Goal: Check status: Check status

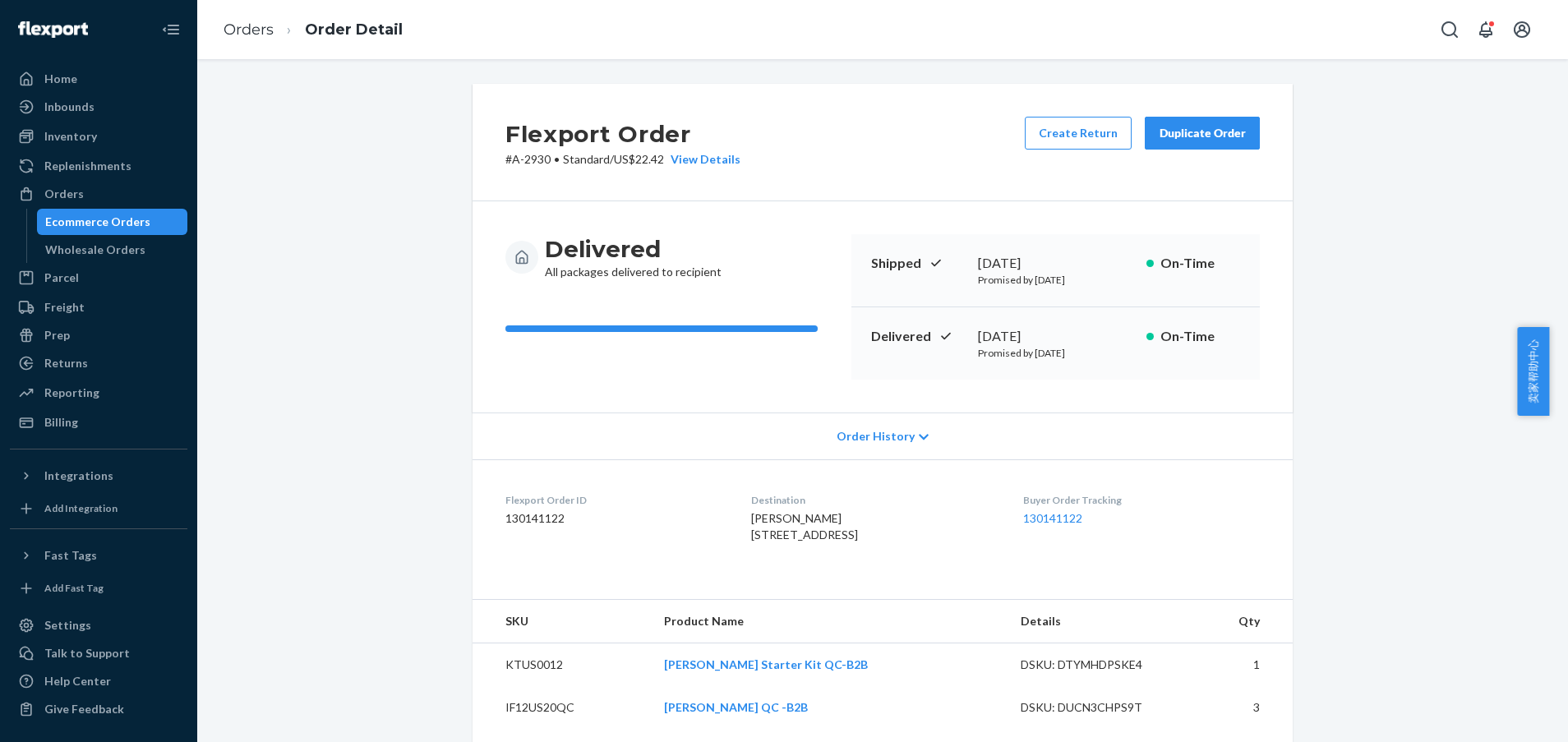
scroll to position [124, 0]
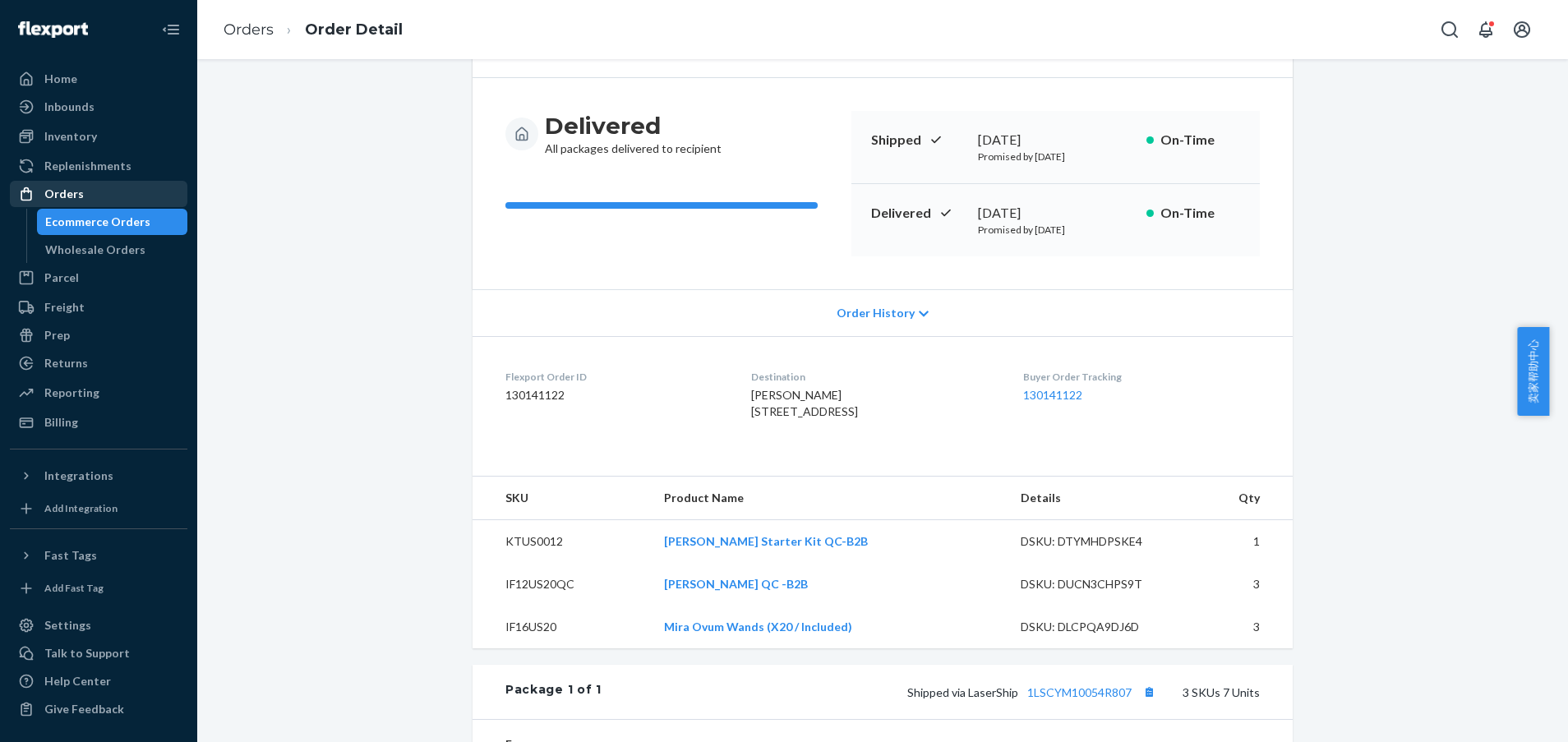
click at [59, 195] on div "Orders" at bounding box center [63, 194] width 39 height 17
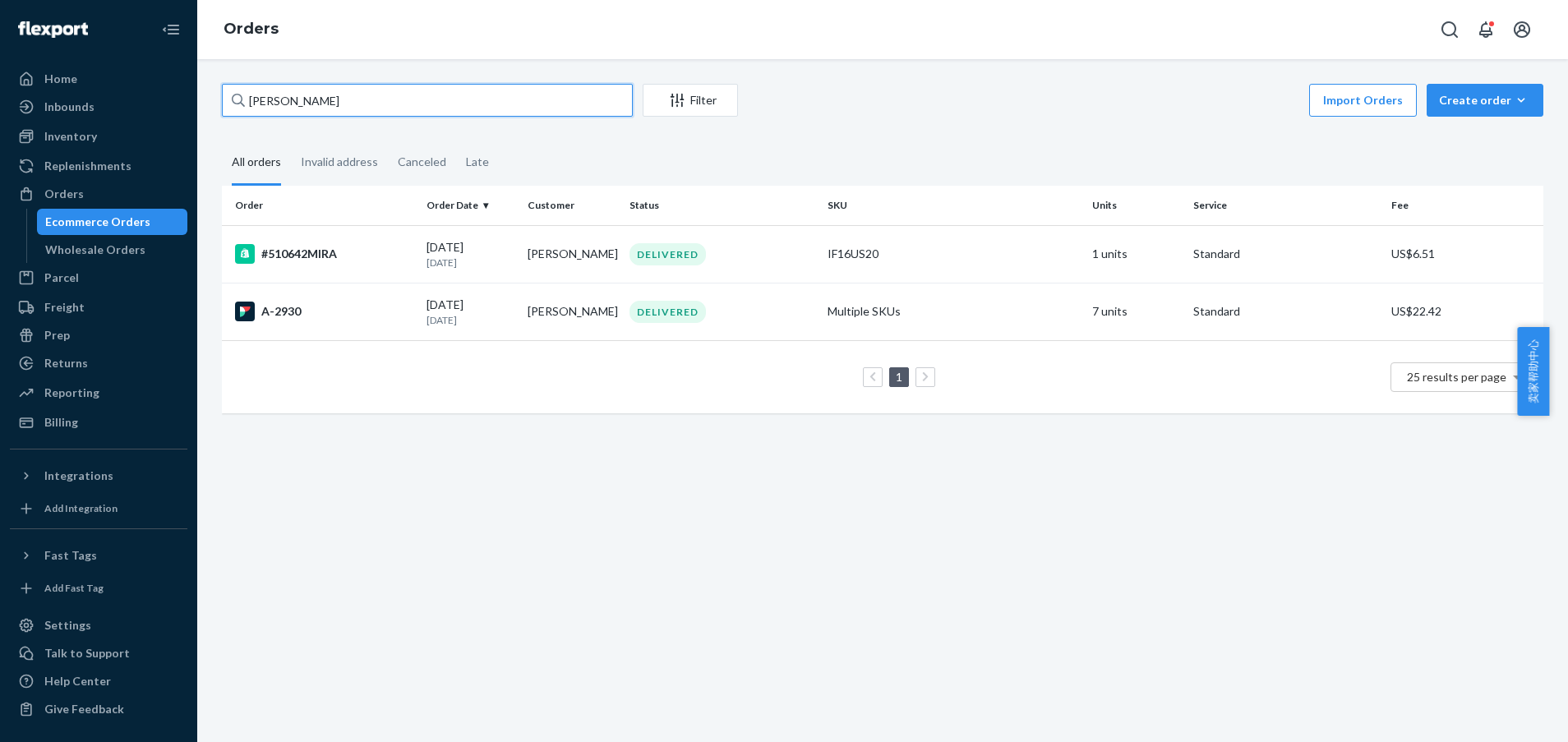
drag, startPoint x: 298, startPoint y: 99, endPoint x: 209, endPoint y: 93, distance: 89.2
click at [209, 93] on div "[PERSON_NAME] Filter Import Orders Create order Ecommerce order Removal order A…" at bounding box center [882, 256] width 1346 height 346
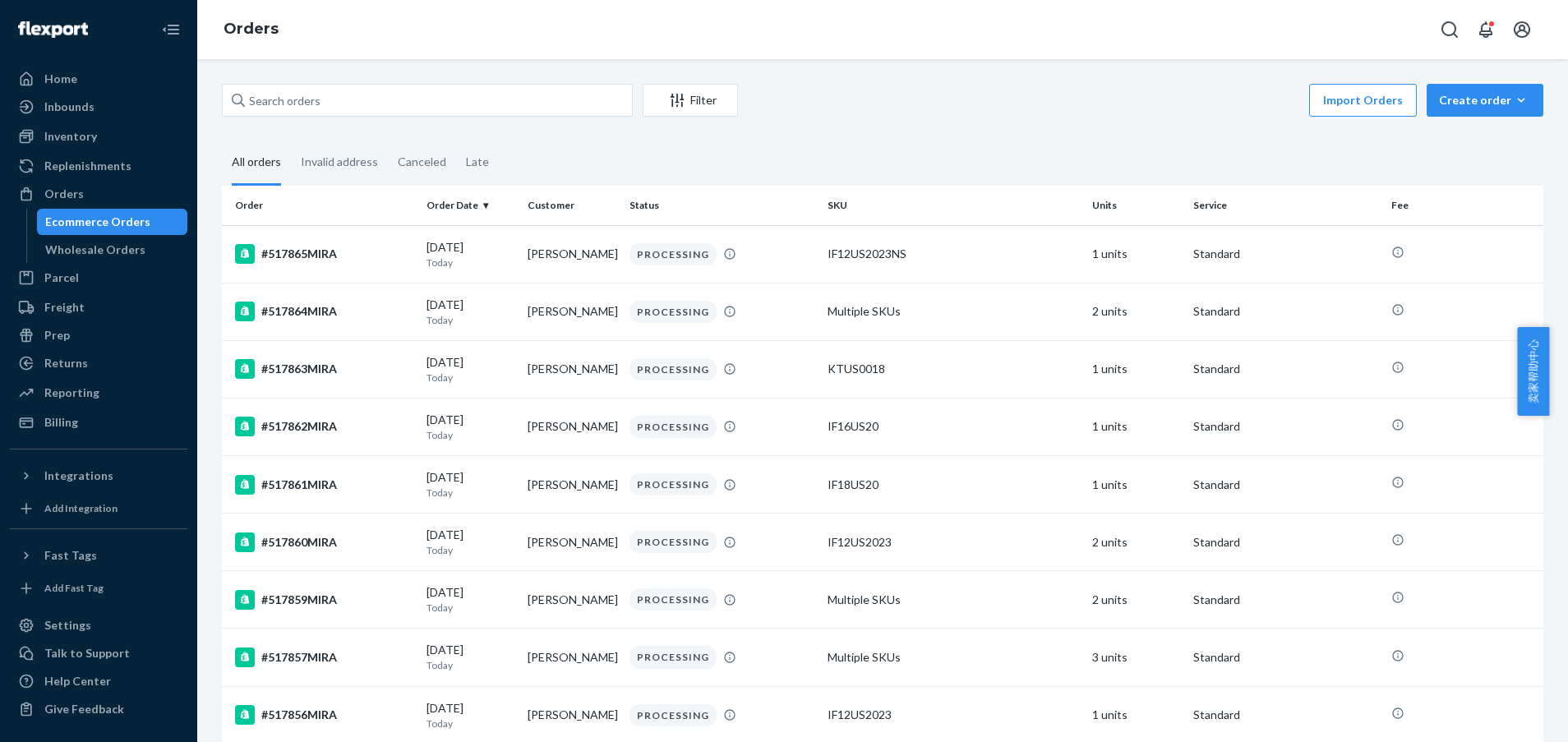
drag, startPoint x: 1343, startPoint y: 112, endPoint x: 1330, endPoint y: 99, distance: 18.4
click at [1343, 112] on button "Import Orders" at bounding box center [1363, 99] width 108 height 33
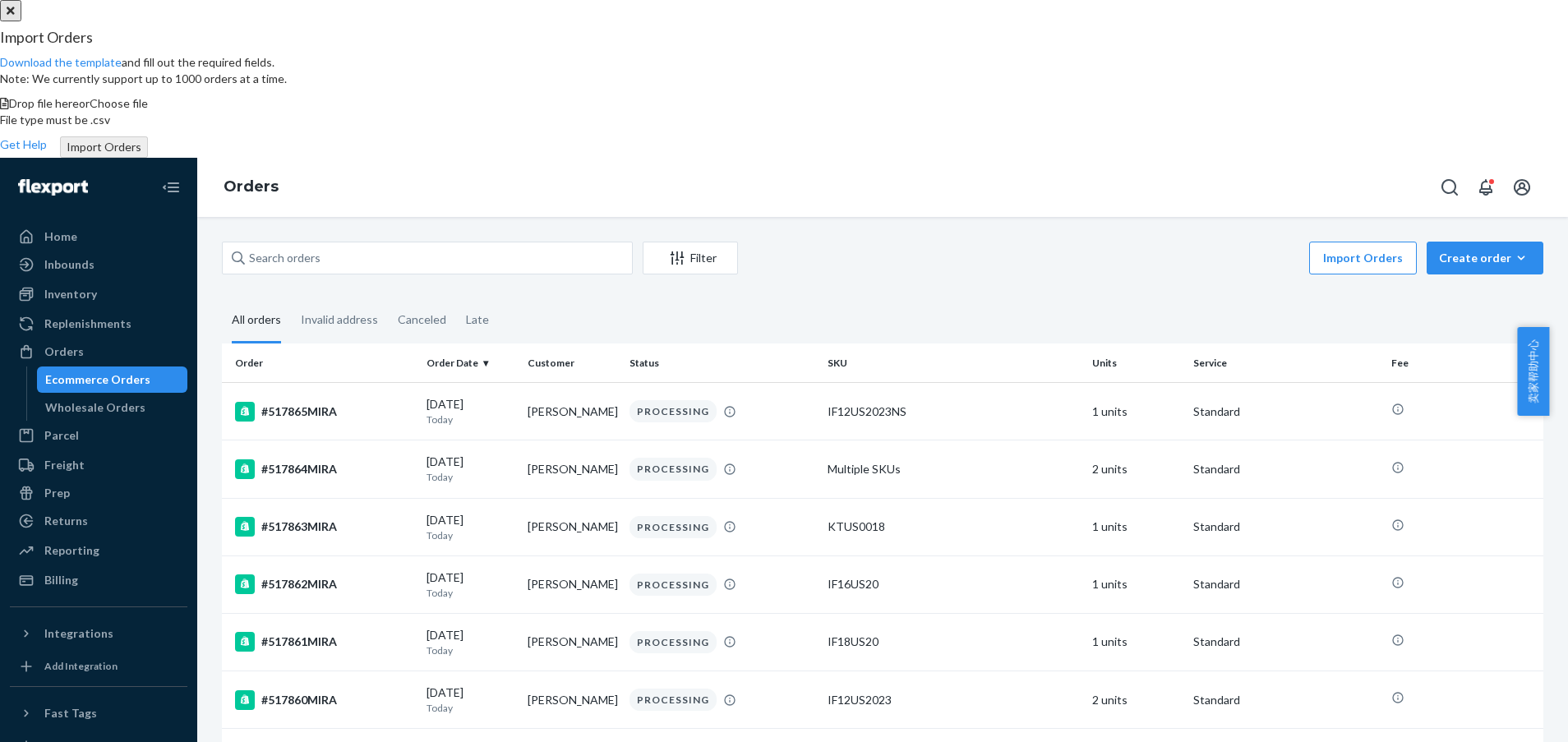
click at [148, 110] on span "Choose file" at bounding box center [118, 103] width 58 height 14
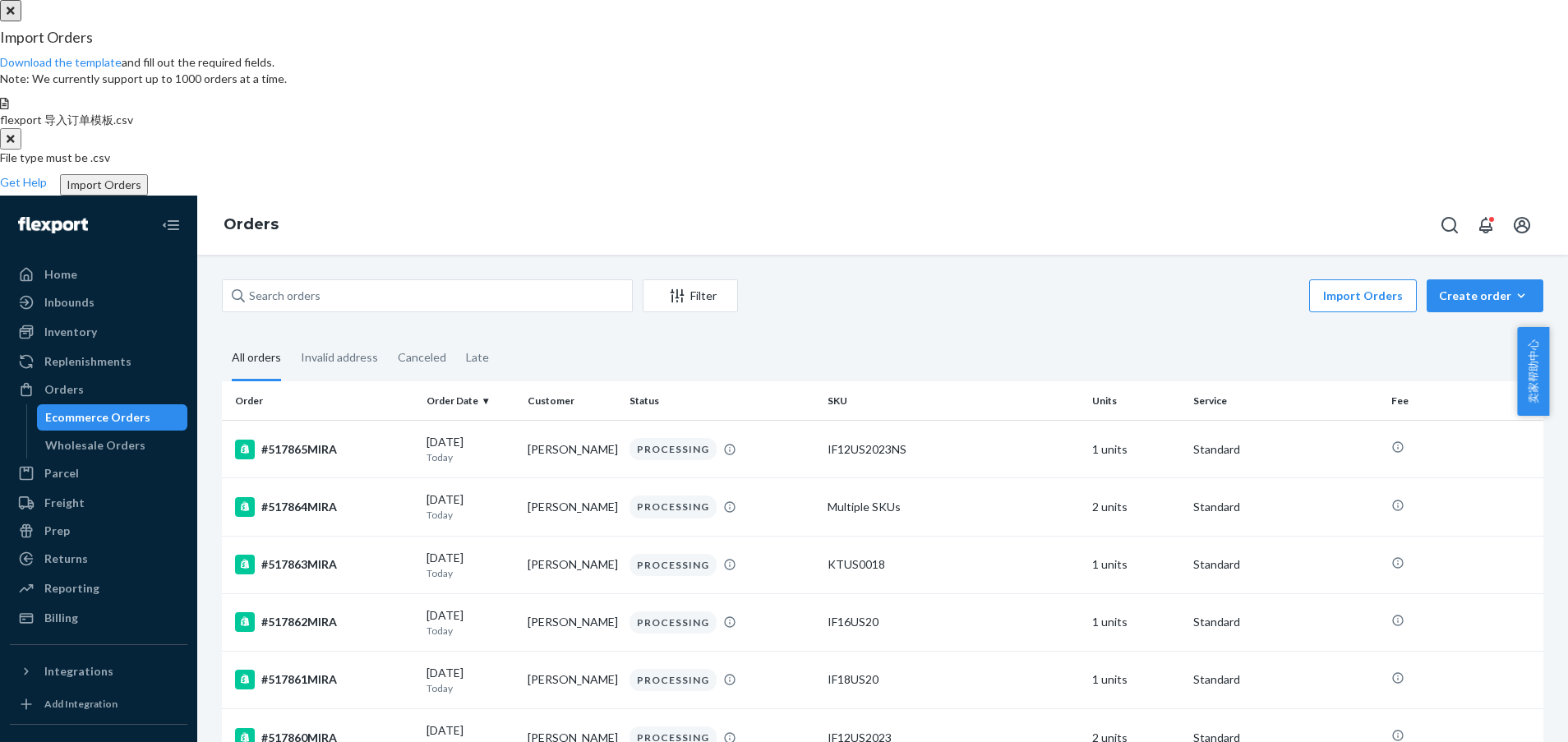
click at [148, 195] on button "Import Orders" at bounding box center [103, 185] width 88 height 22
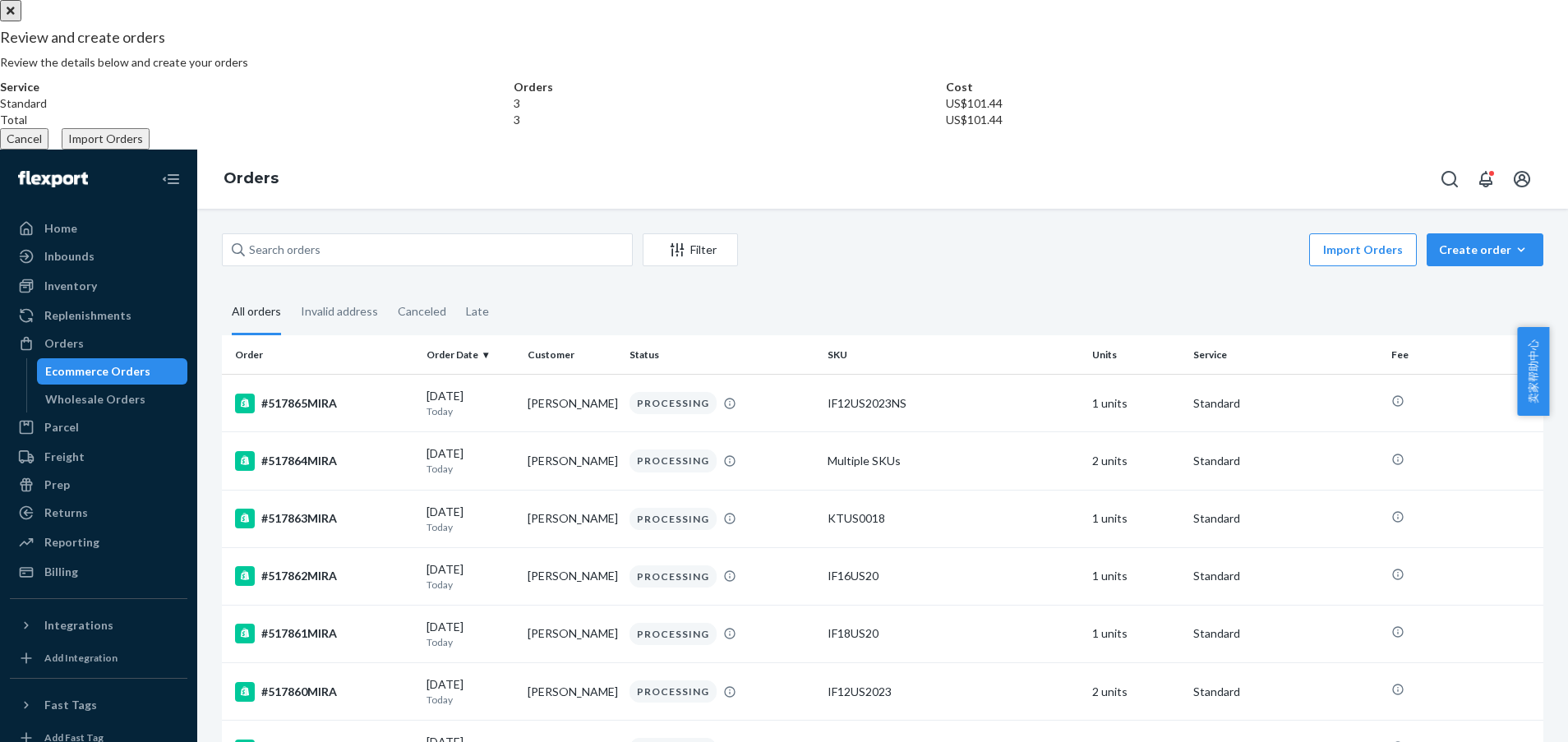
click at [149, 149] on button "Import Orders" at bounding box center [105, 139] width 88 height 22
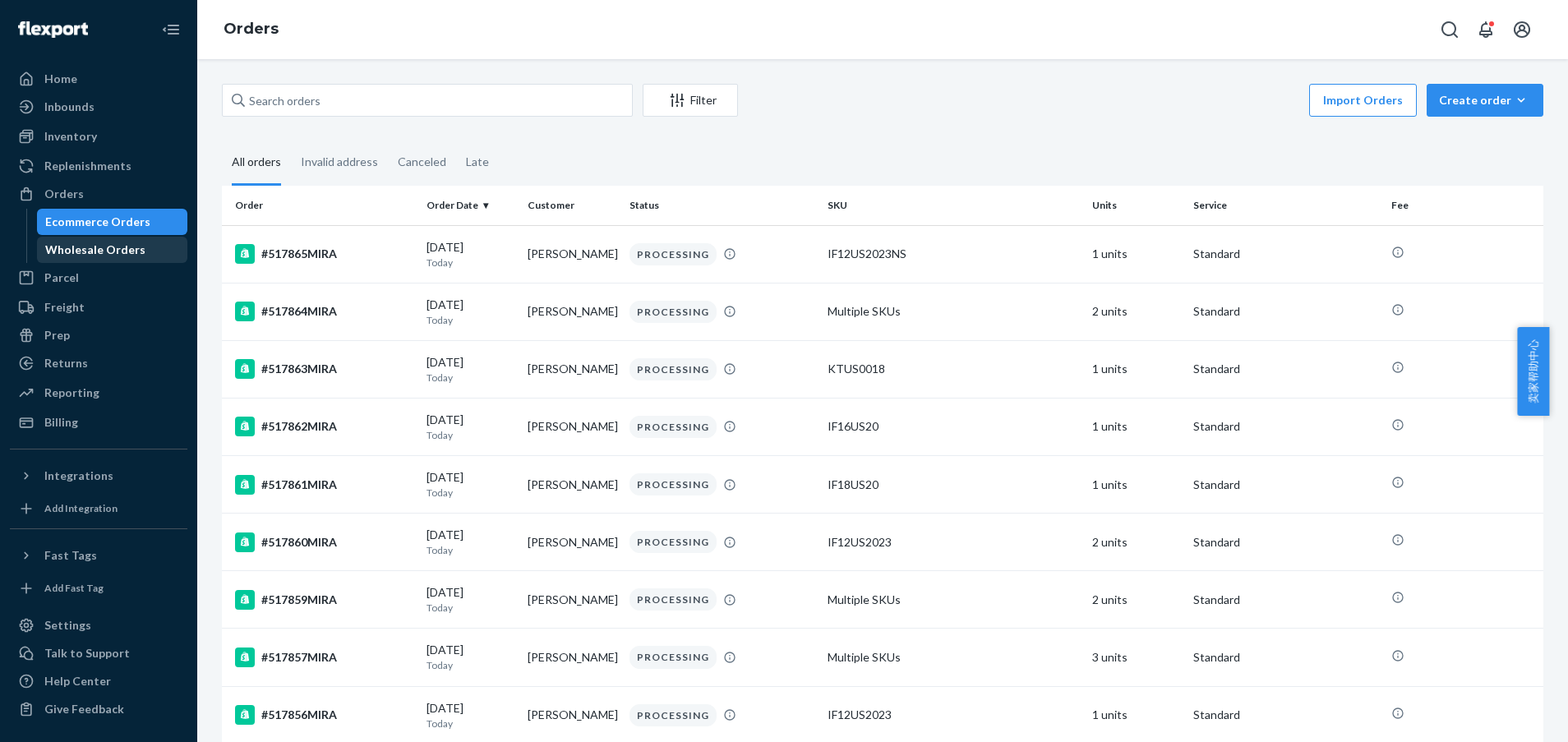
click at [82, 240] on div "Wholesale Orders" at bounding box center [112, 250] width 148 height 23
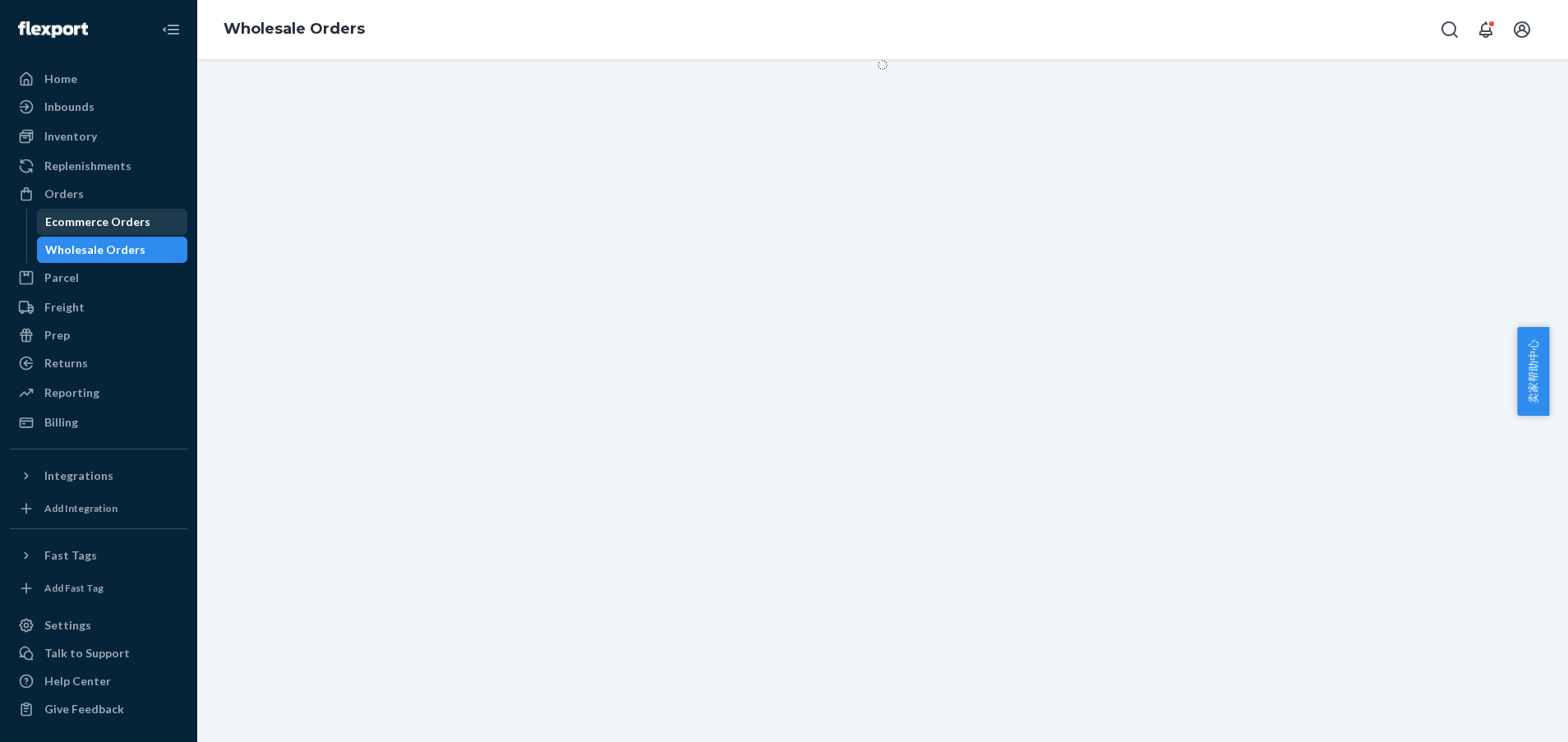
click at [81, 220] on div "Ecommerce Orders" at bounding box center [98, 222] width 105 height 17
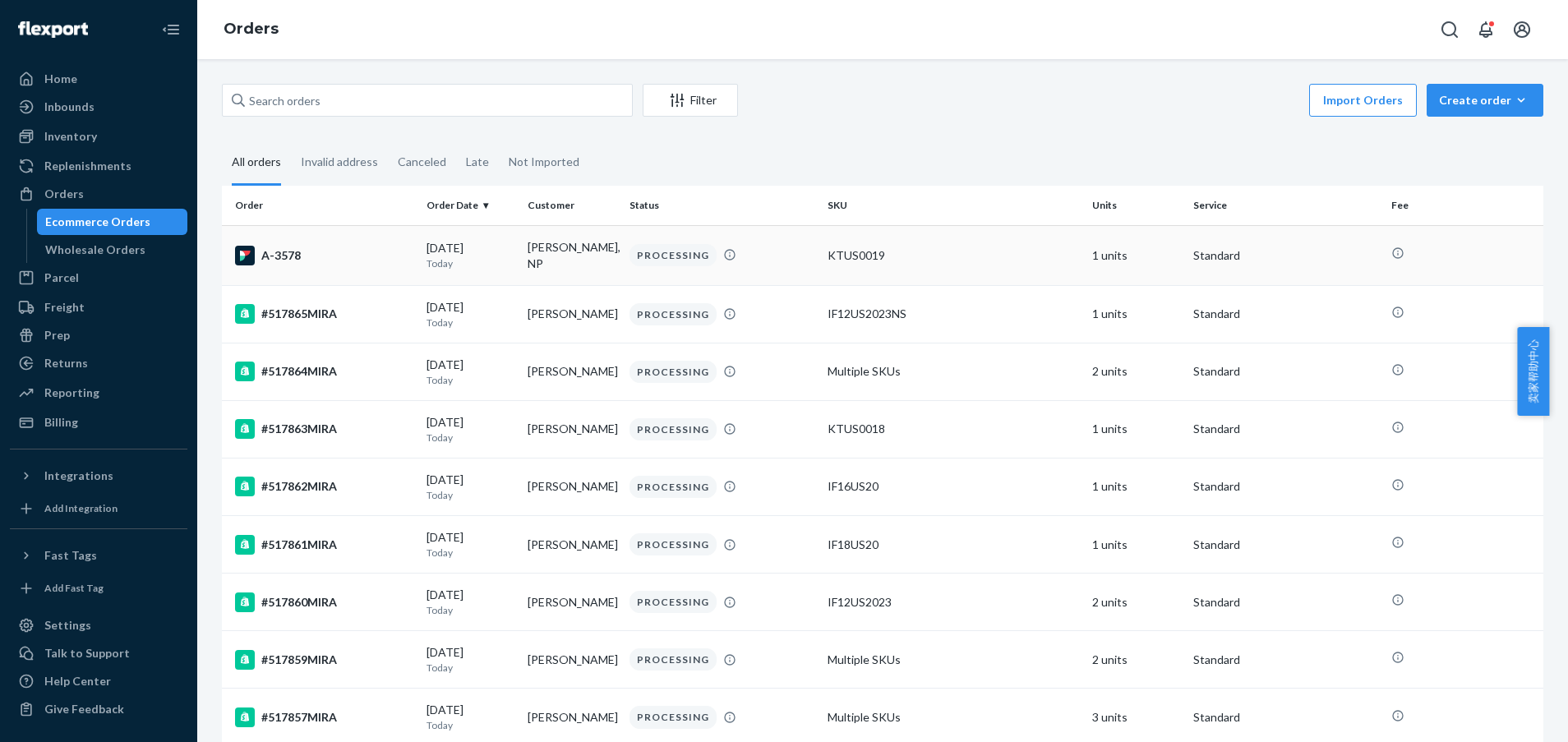
click at [495, 271] on td "[DATE] [DATE]" at bounding box center [470, 255] width 101 height 60
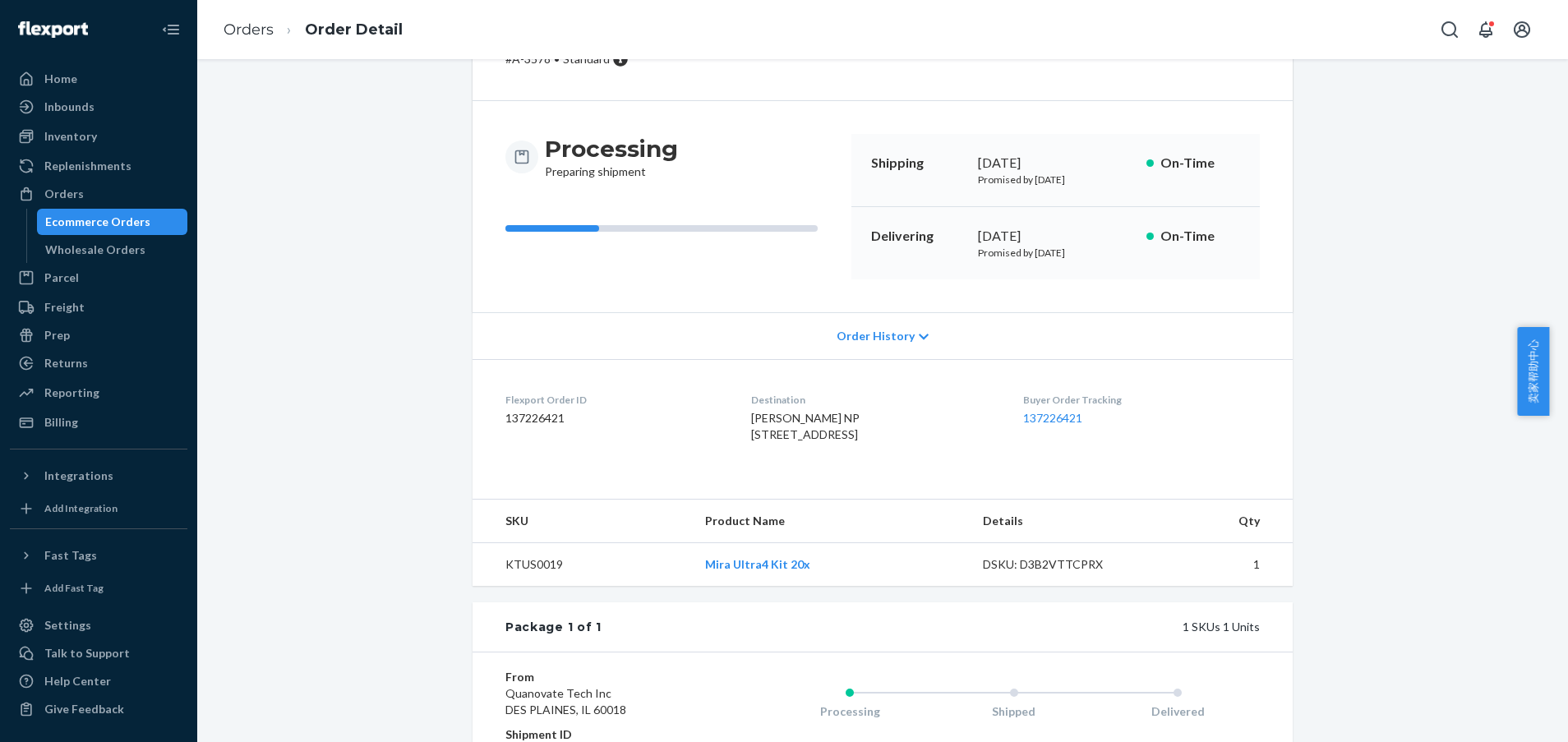
scroll to position [124, 0]
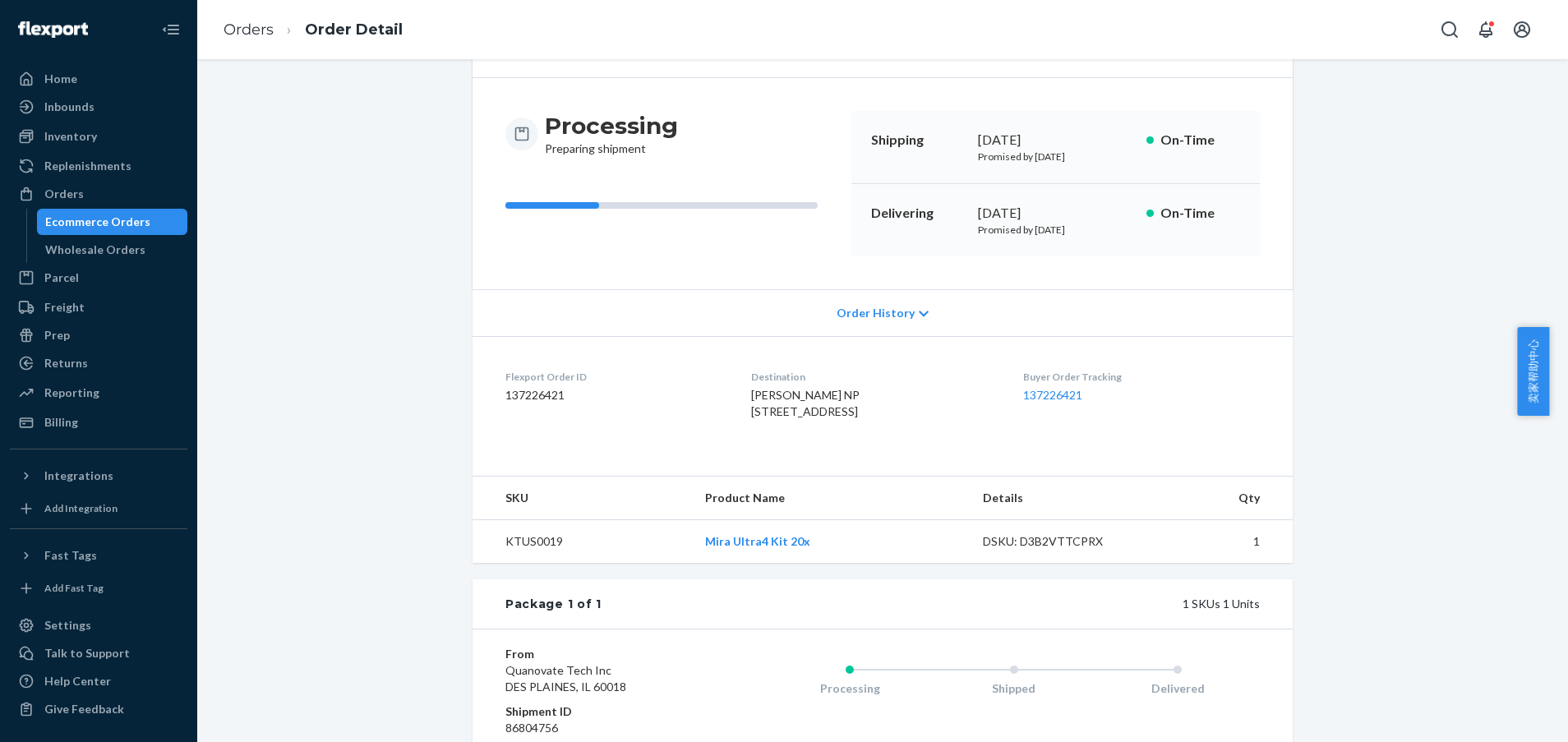
click at [519, 396] on dd "137226421" at bounding box center [615, 396] width 219 height 17
copy dd "137226421"
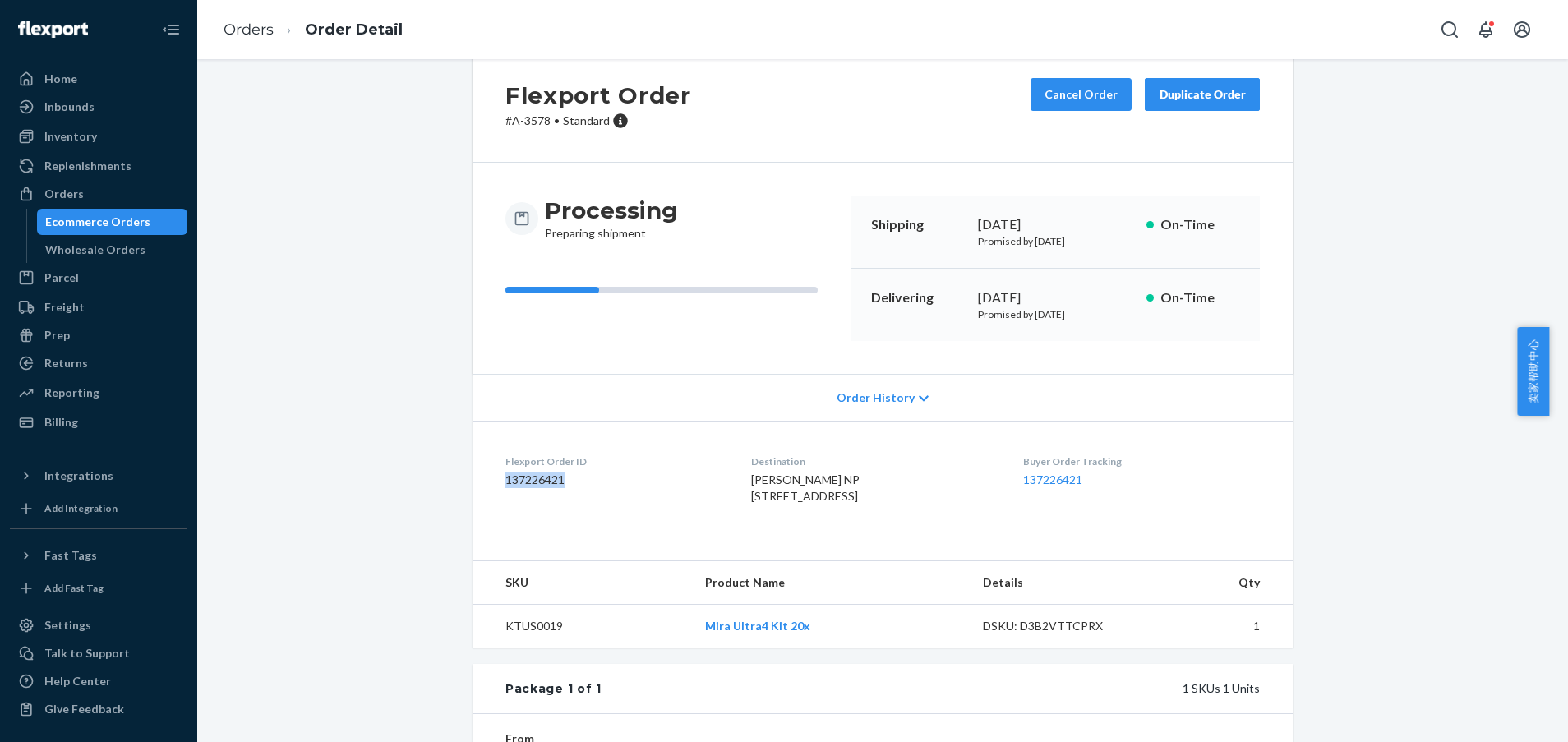
scroll to position [0, 0]
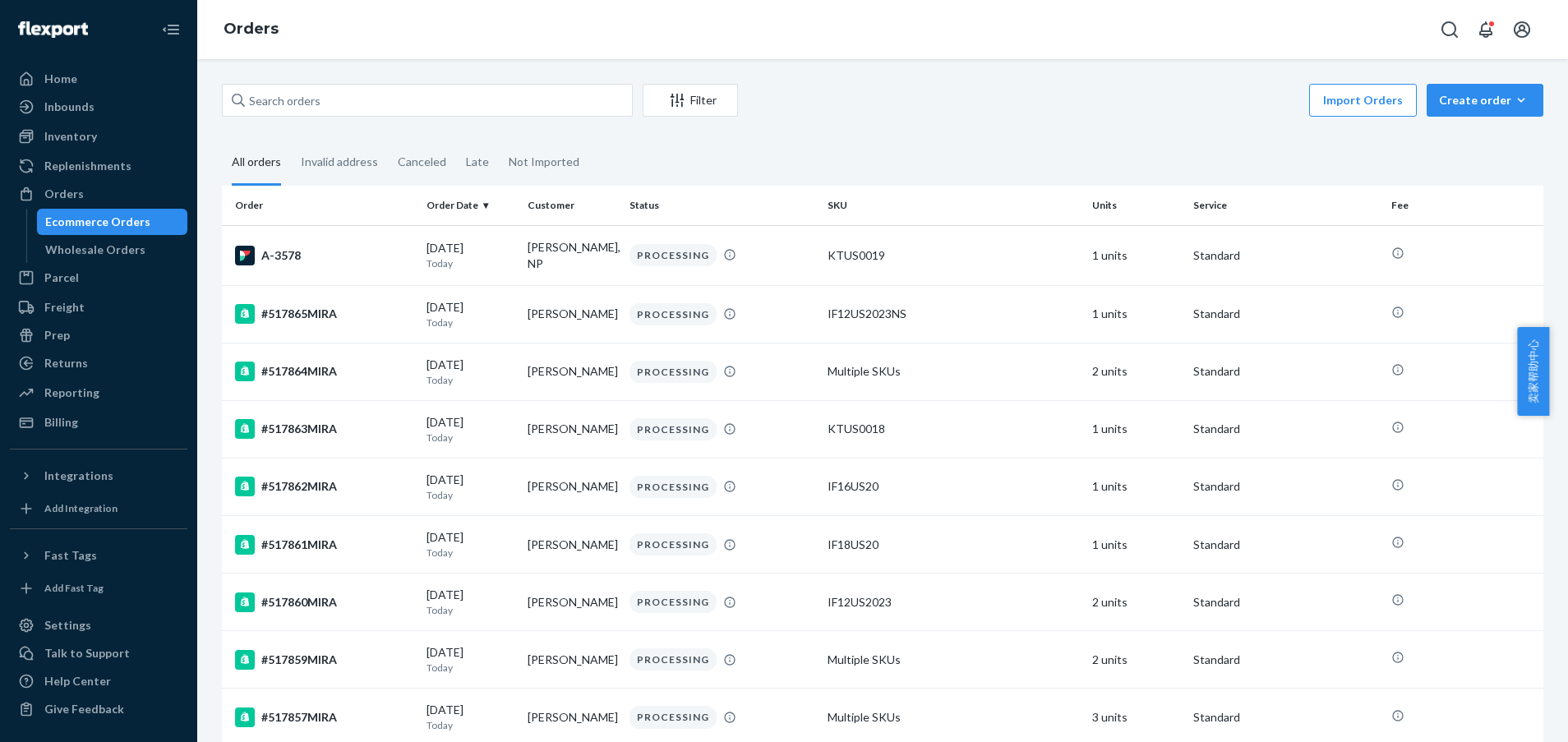
click at [111, 237] on link "Wholesale Orders" at bounding box center [112, 250] width 151 height 27
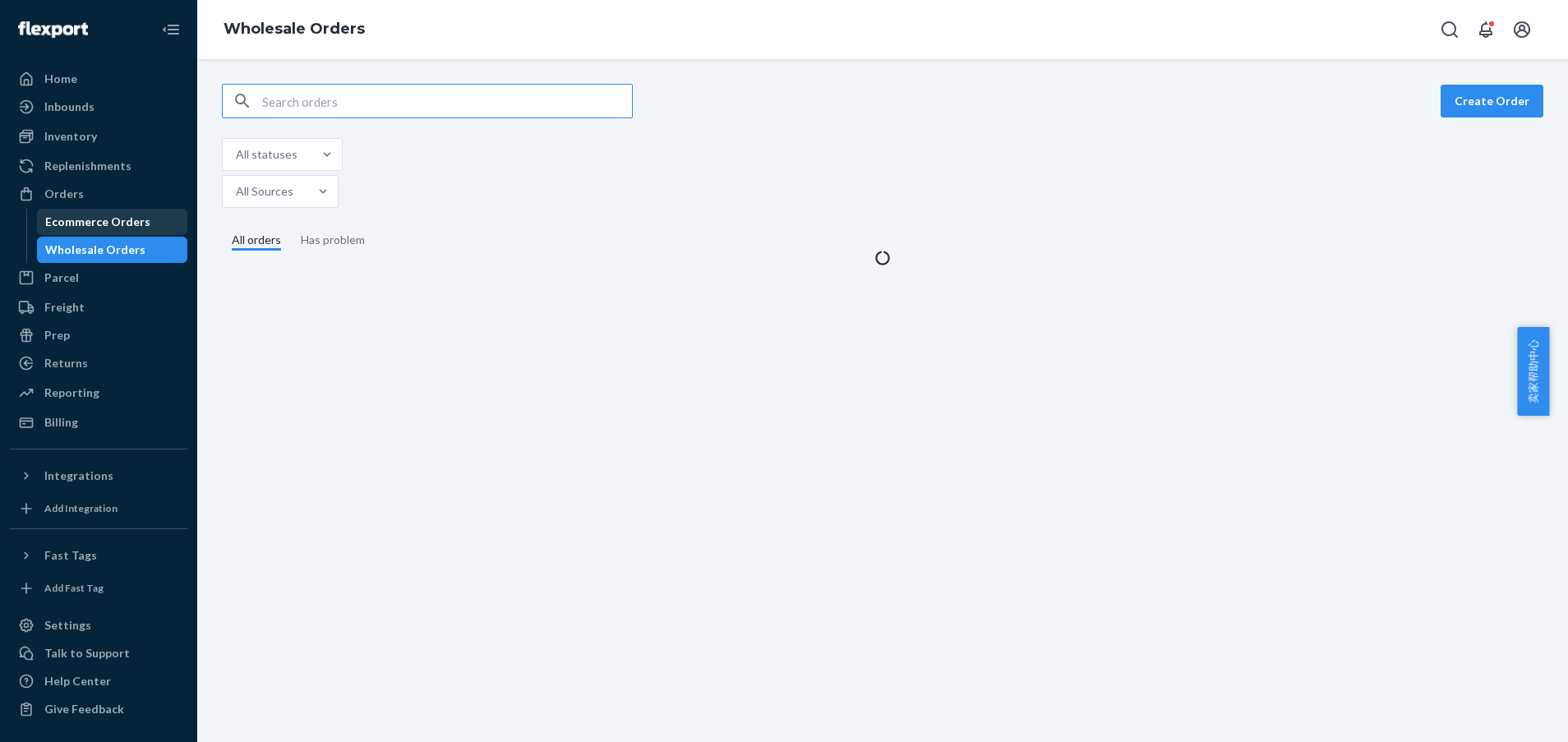
click at [96, 222] on div "Ecommerce Orders" at bounding box center [98, 222] width 105 height 17
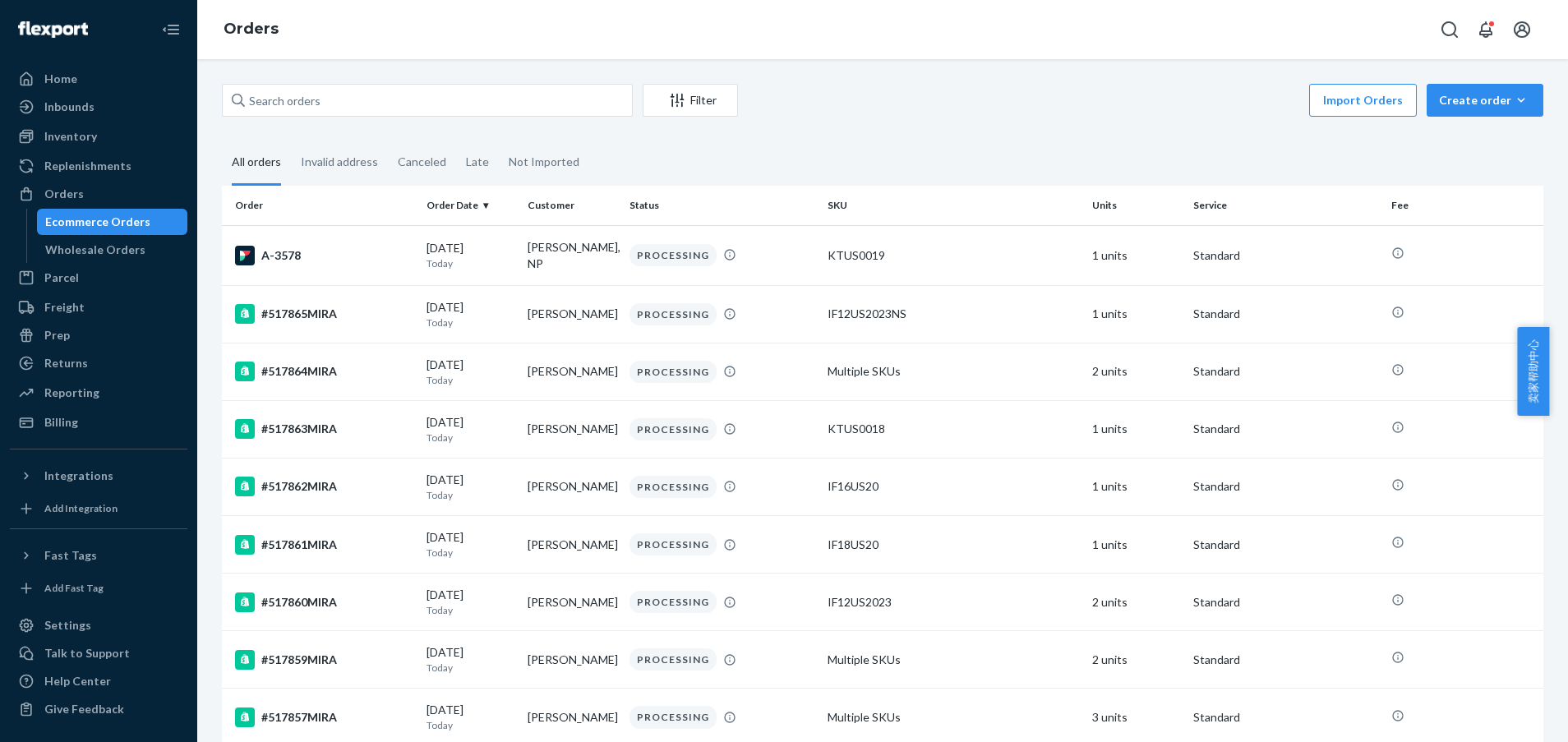
click at [91, 242] on div "Wholesale Orders" at bounding box center [95, 250] width 100 height 17
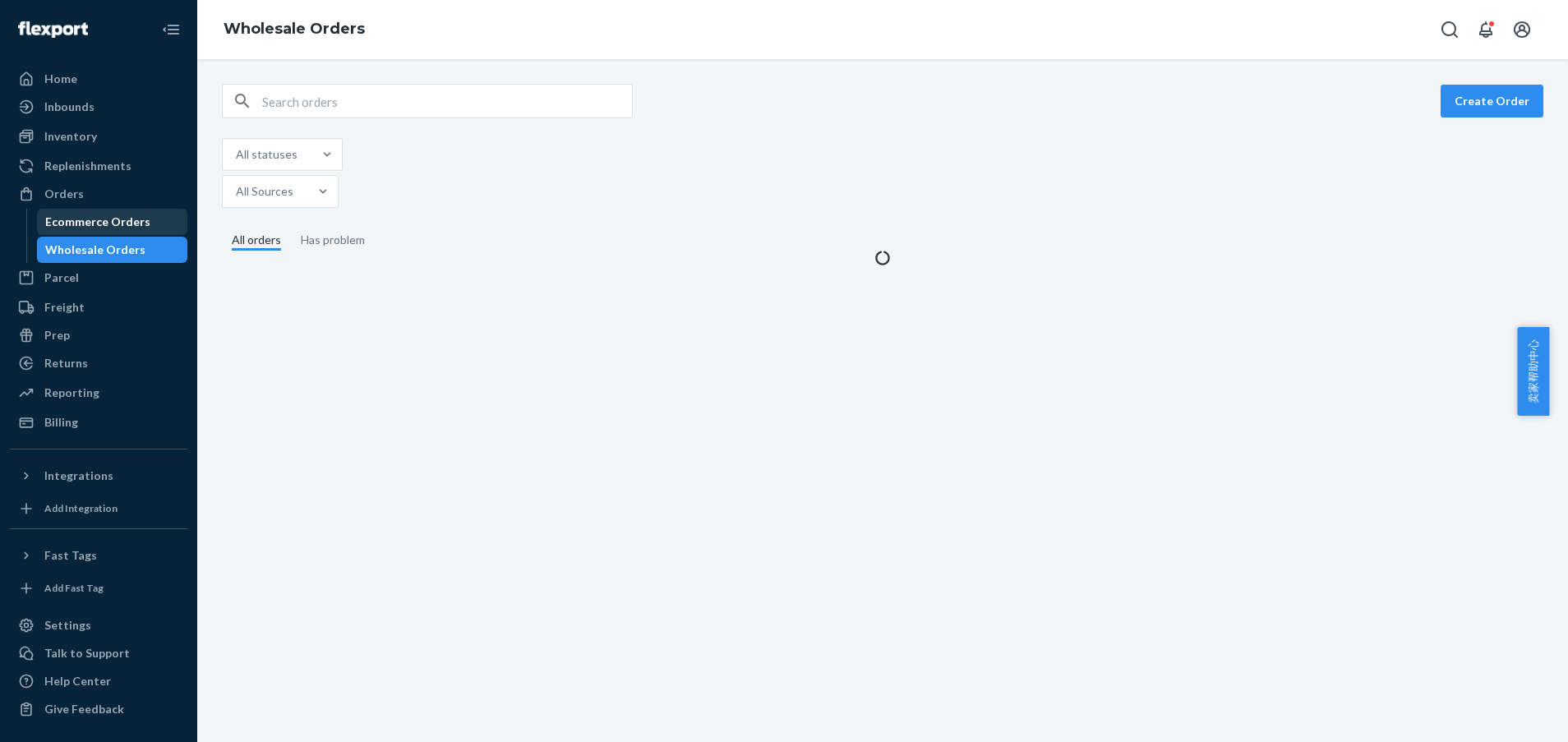
click at [94, 225] on div "Ecommerce Orders" at bounding box center [98, 222] width 105 height 17
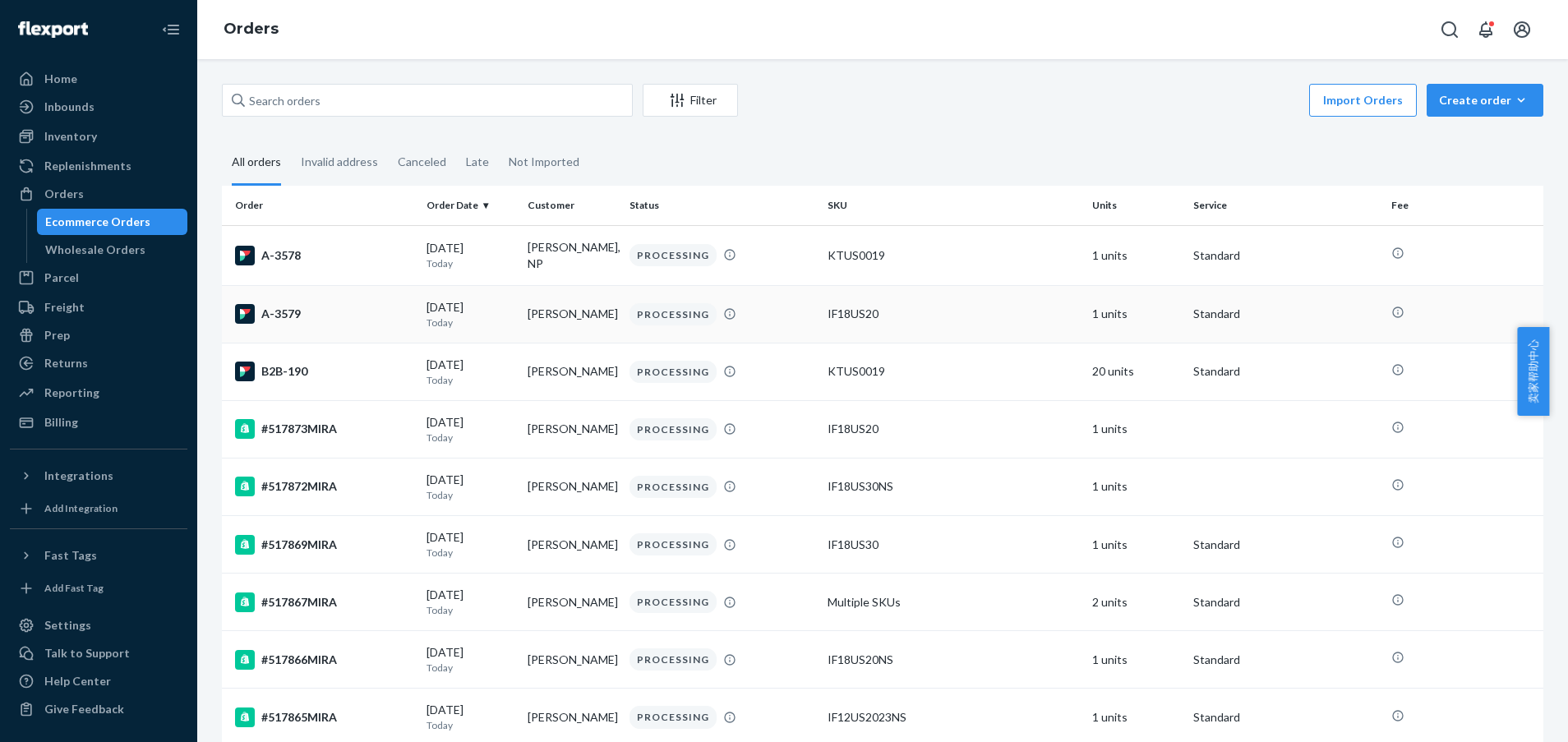
click at [290, 308] on div "A-3579" at bounding box center [325, 314] width 179 height 20
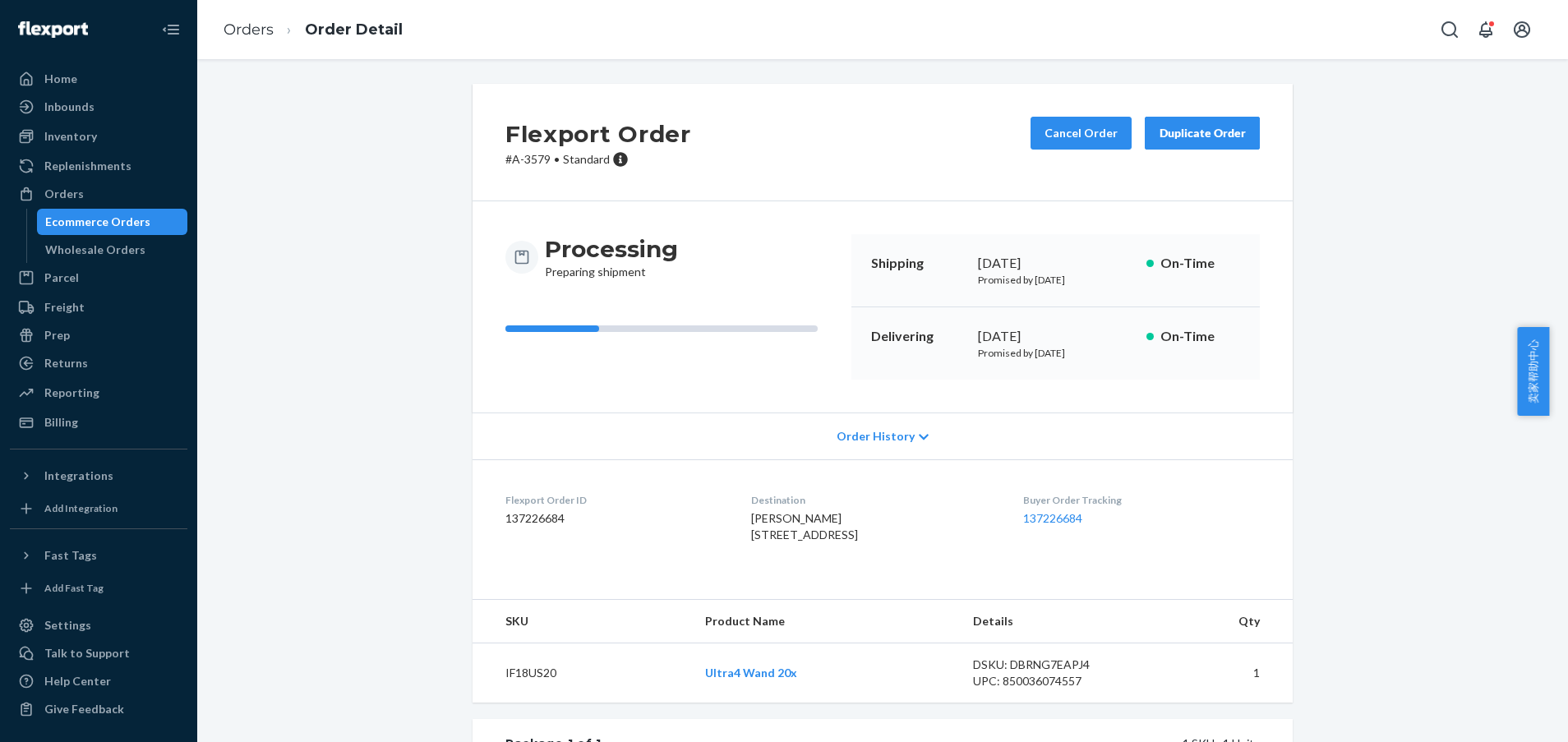
click at [536, 519] on dd "137226684" at bounding box center [615, 519] width 219 height 17
copy dd "137226684"
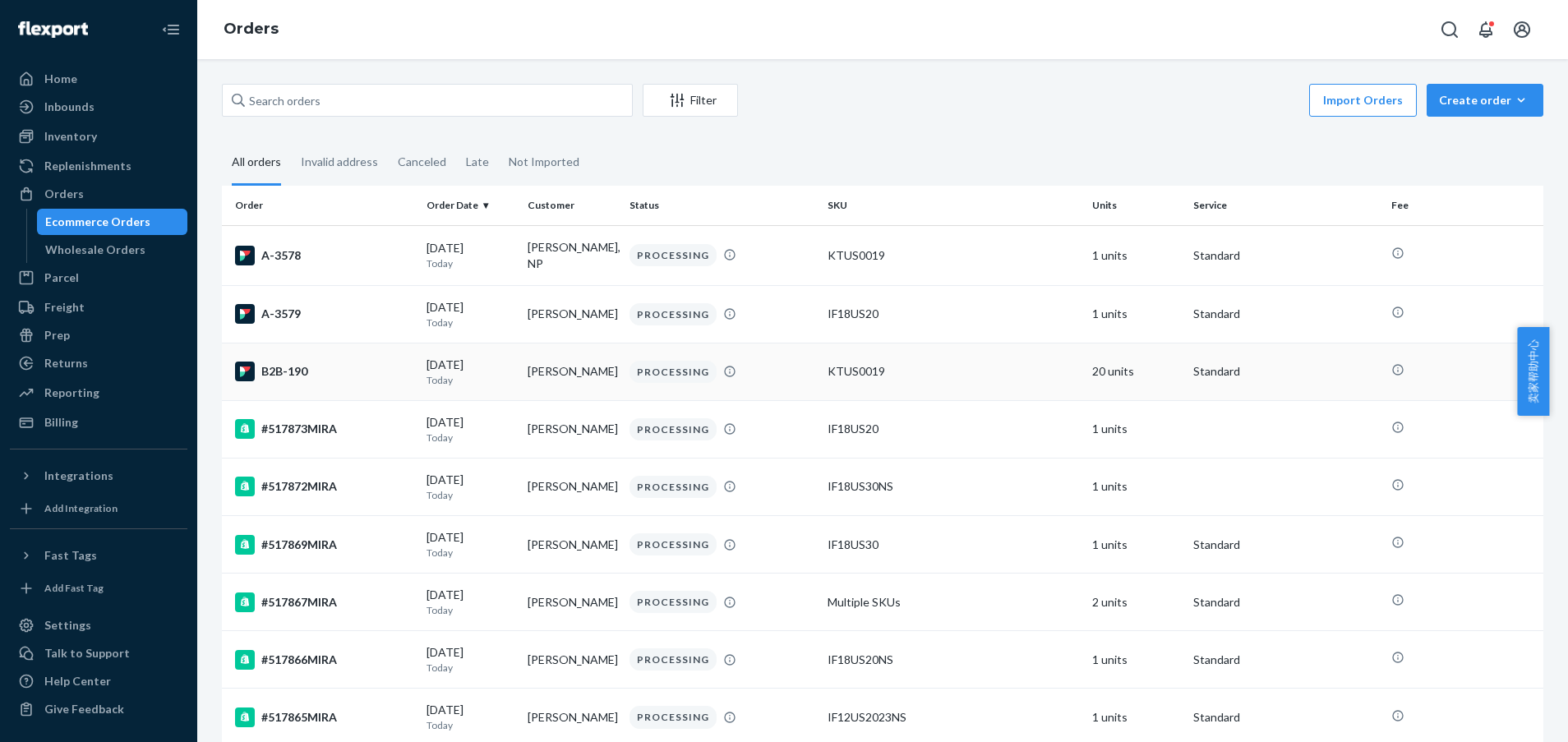
click at [330, 357] on td "B2B-190" at bounding box center [320, 371] width 198 height 58
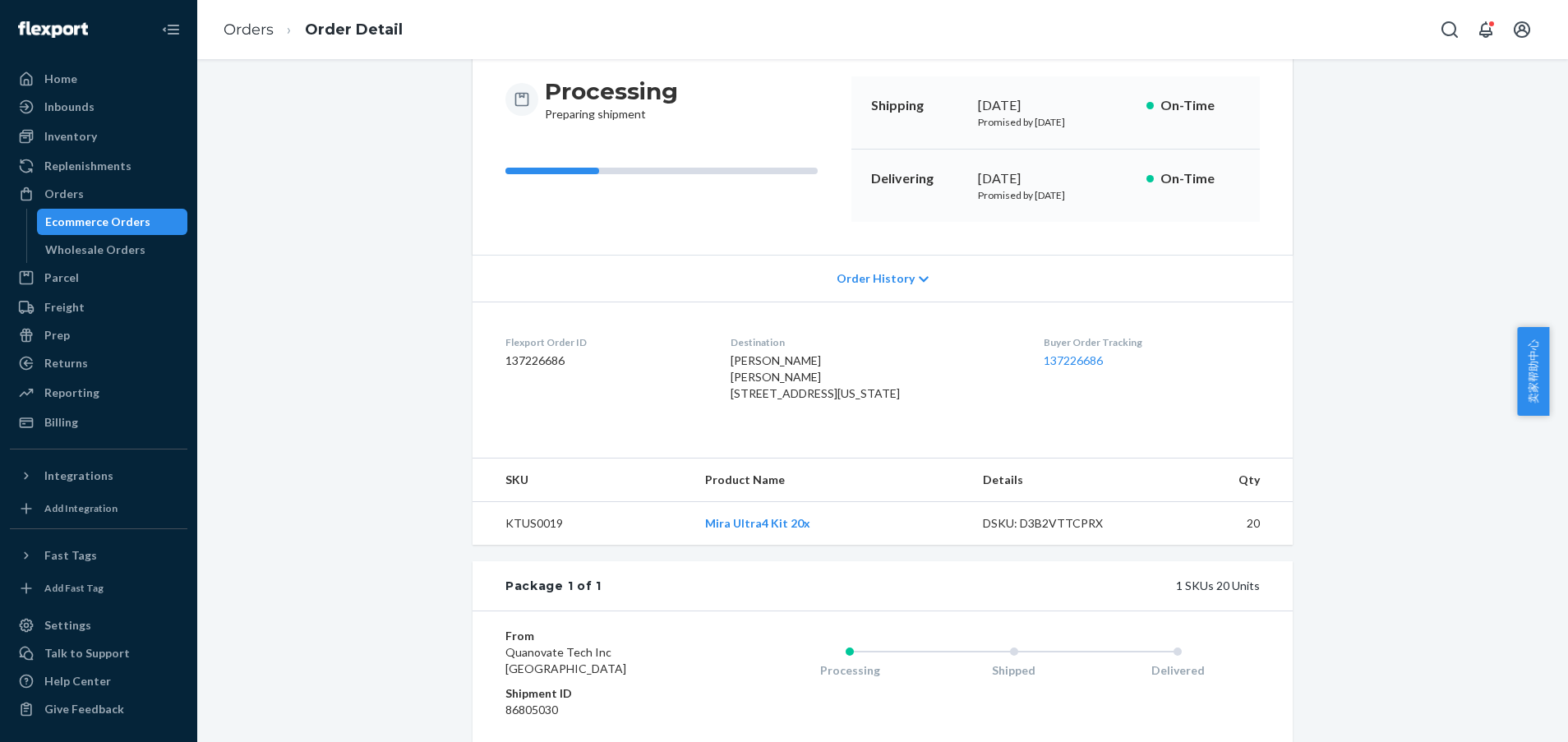
scroll to position [246, 0]
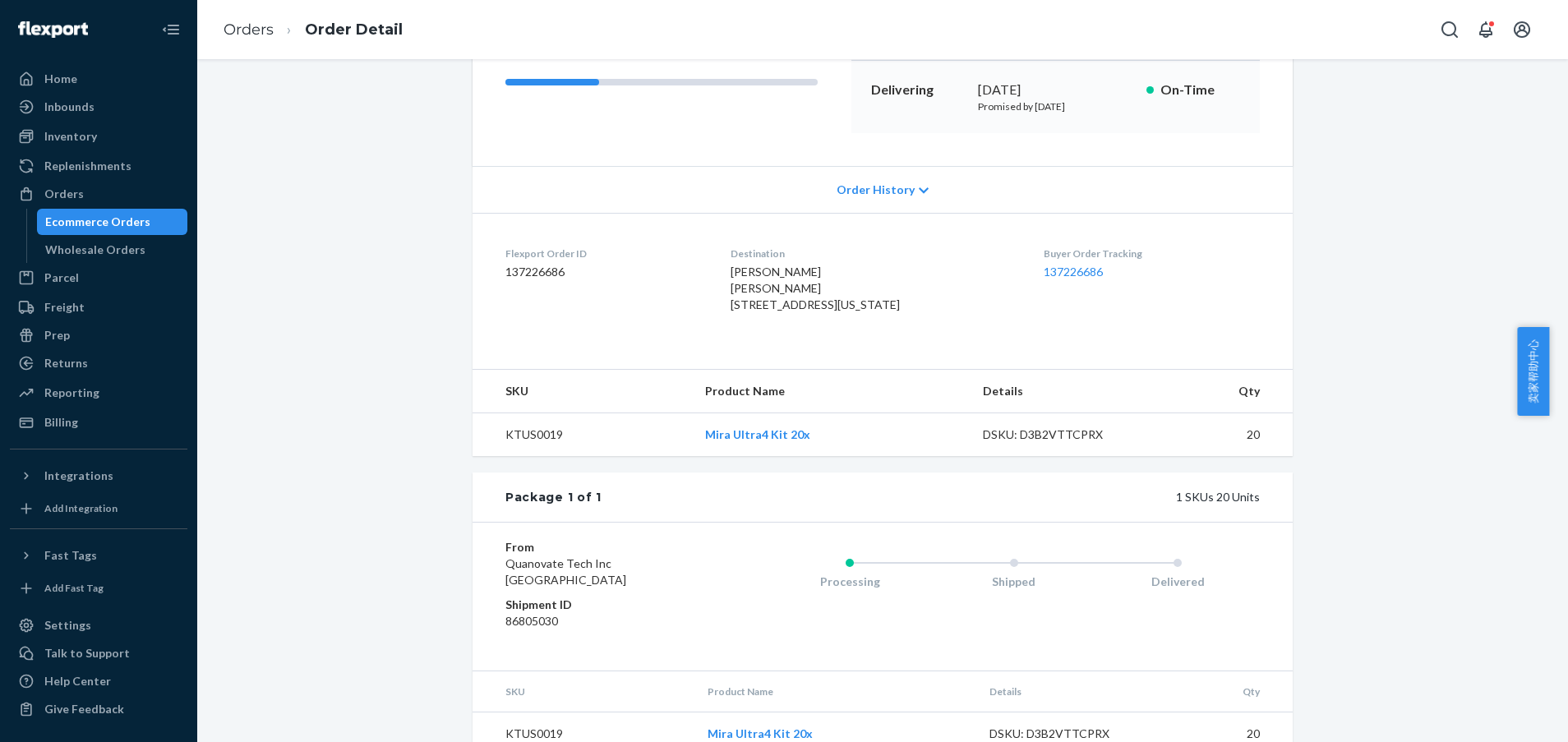
click at [523, 270] on dd "137226686" at bounding box center [605, 272] width 199 height 17
copy dd "137226686"
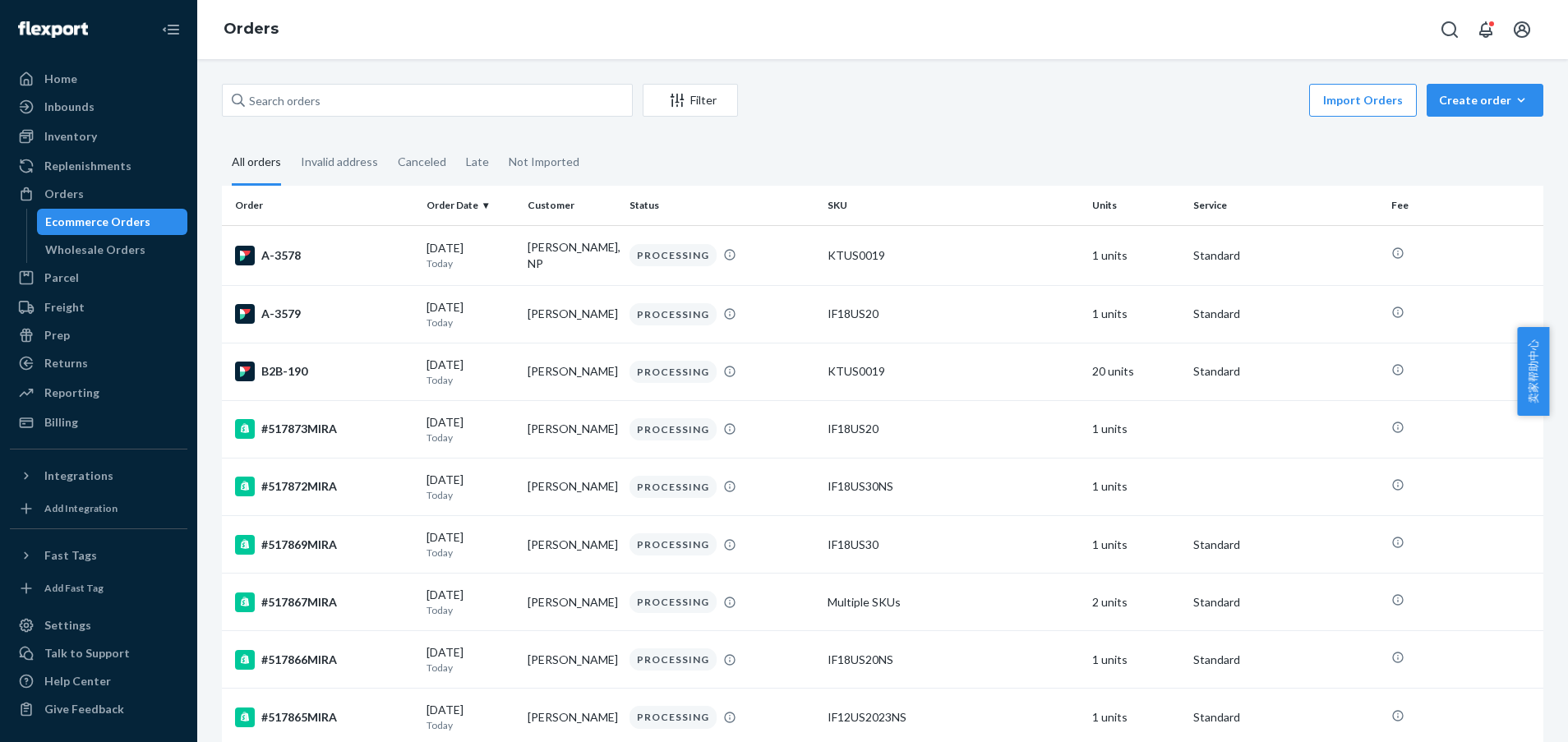
click at [756, 140] on fieldset "All orders Invalid address Canceled Late Not Imported" at bounding box center [882, 163] width 1321 height 45
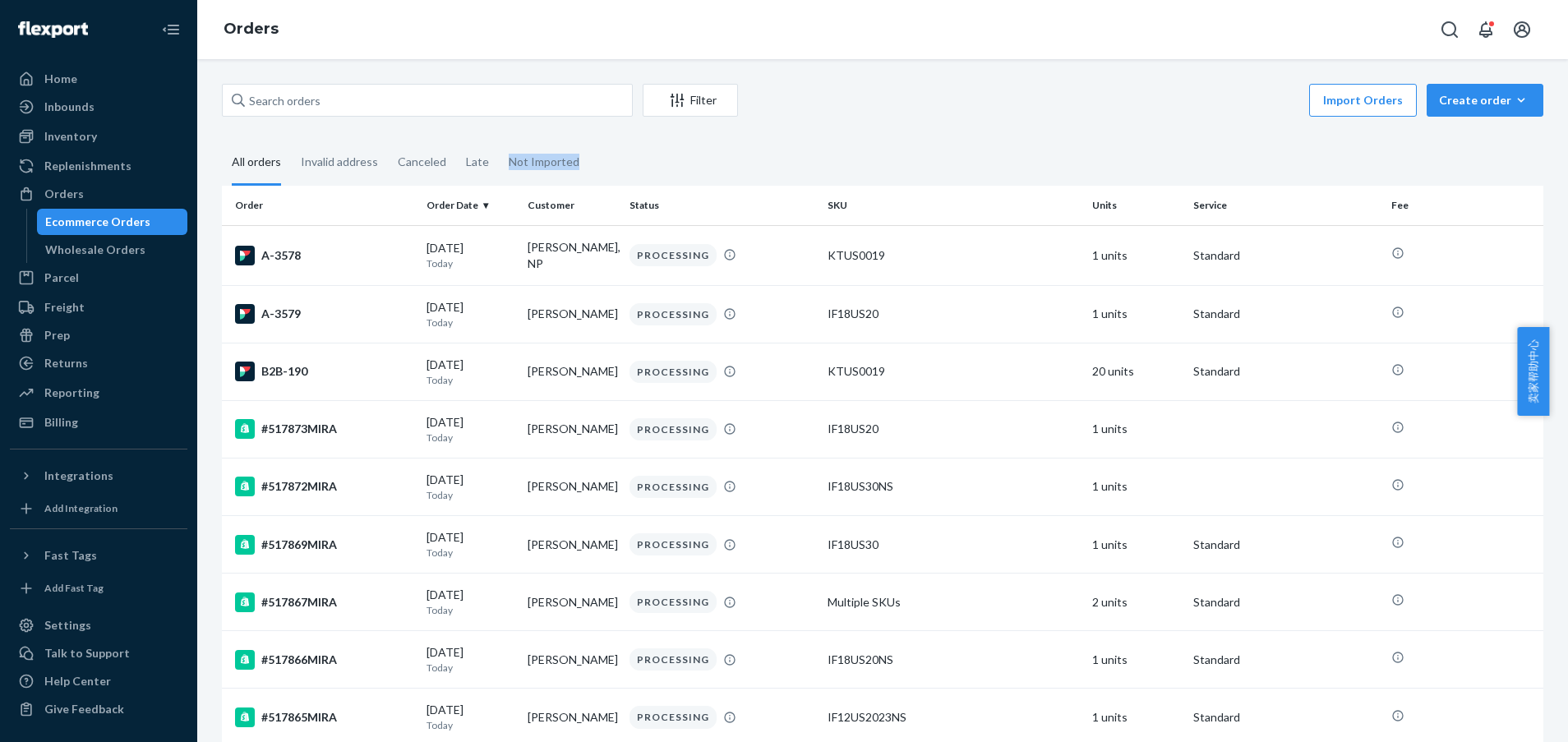
copy div "Not Imported"
